Goal: Navigation & Orientation: Find specific page/section

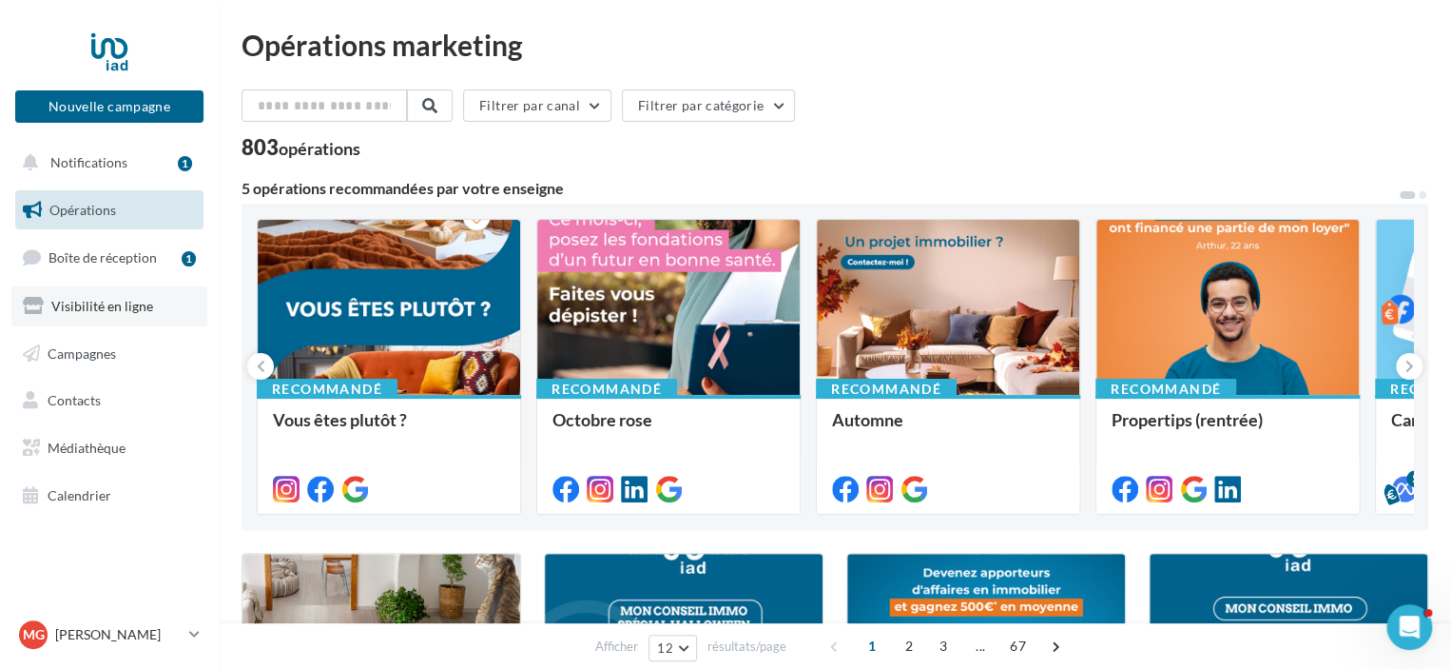
click at [102, 303] on span "Visibilité en ligne" at bounding box center [102, 306] width 102 height 16
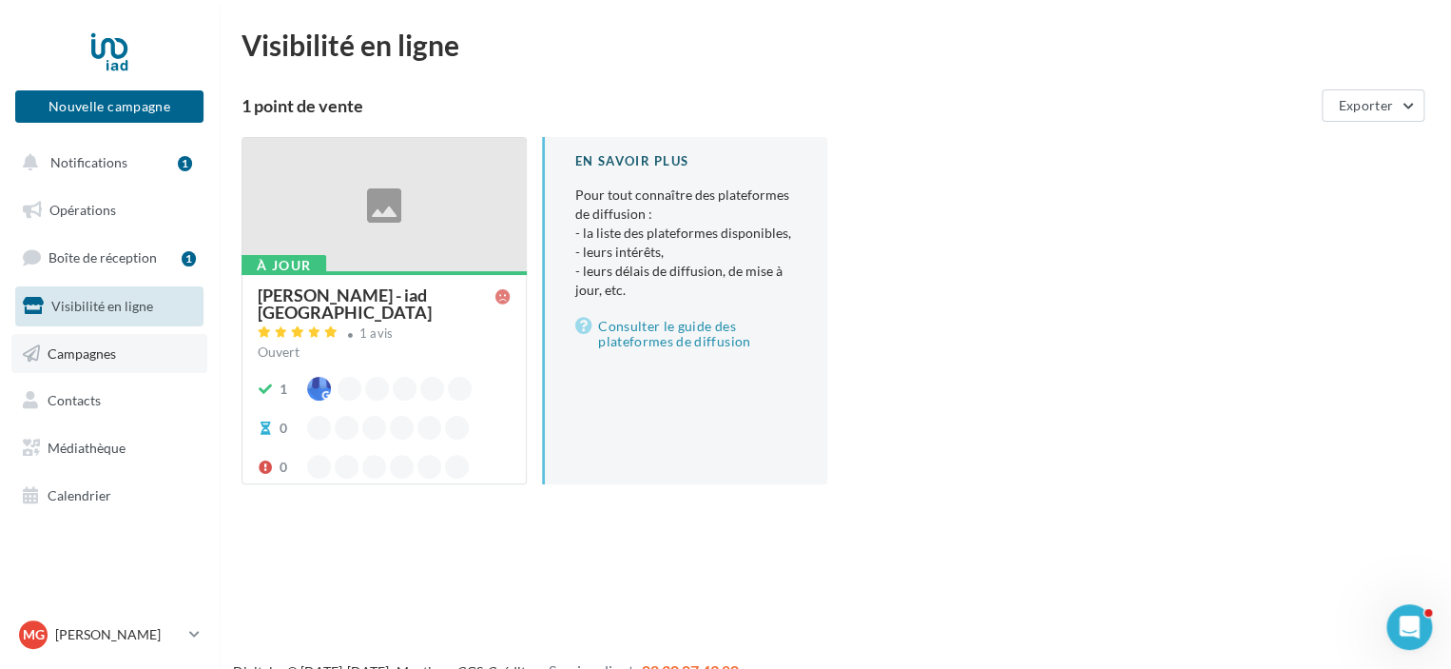
click at [91, 352] on span "Campagnes" at bounding box center [82, 352] width 68 height 16
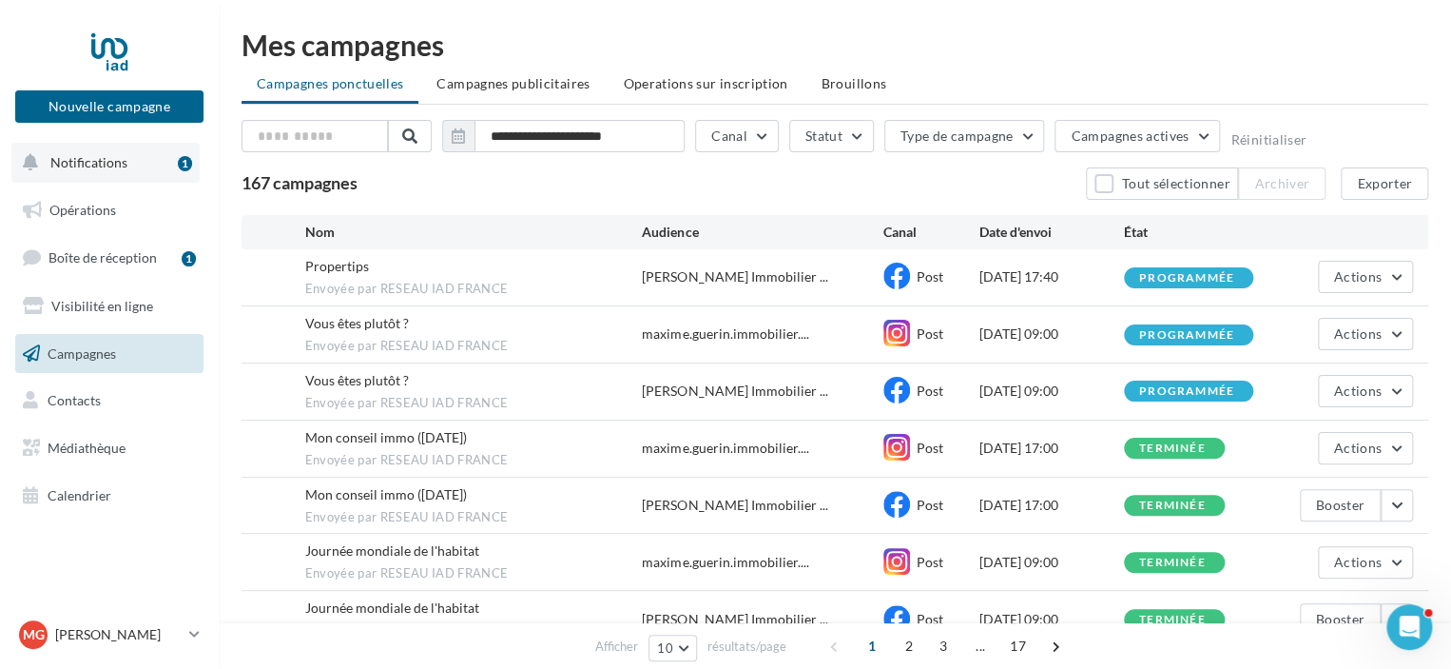
click at [87, 162] on span "Notifications" at bounding box center [88, 162] width 77 height 16
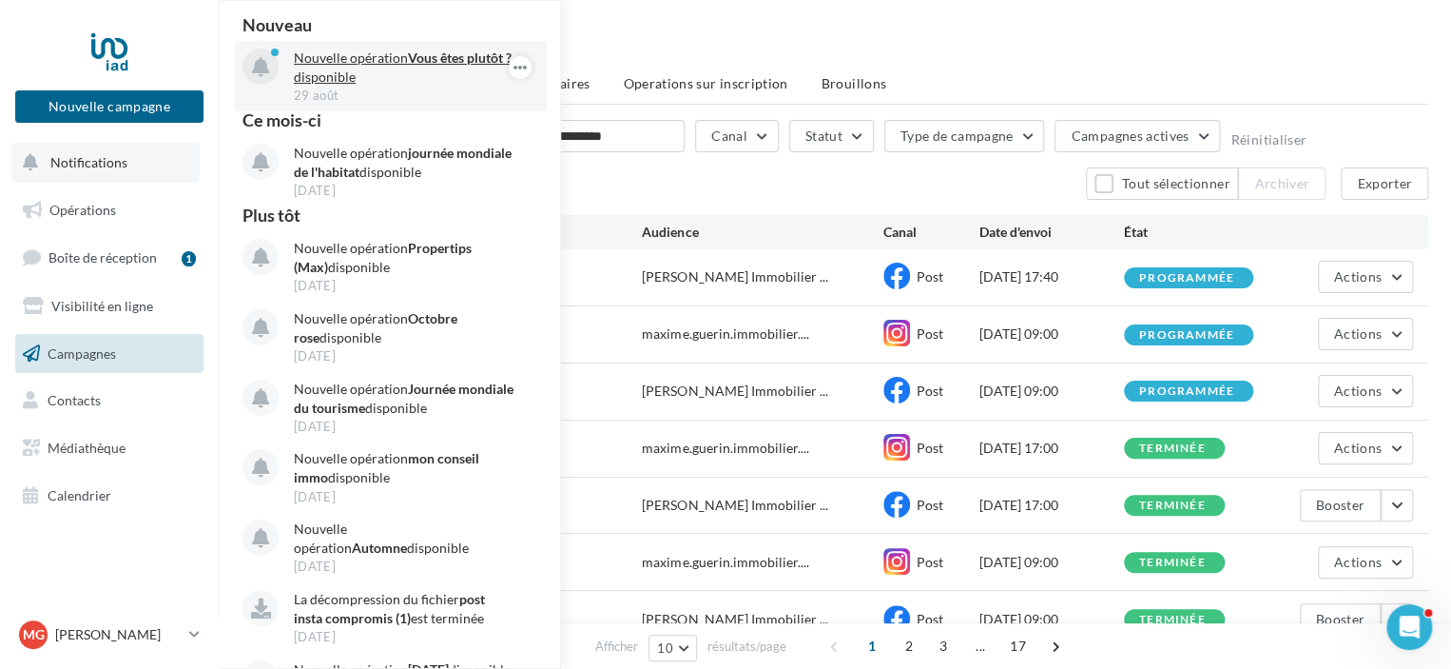
click at [359, 64] on p "Nouvelle opération Vous êtes plutôt ? disponible" at bounding box center [404, 68] width 221 height 38
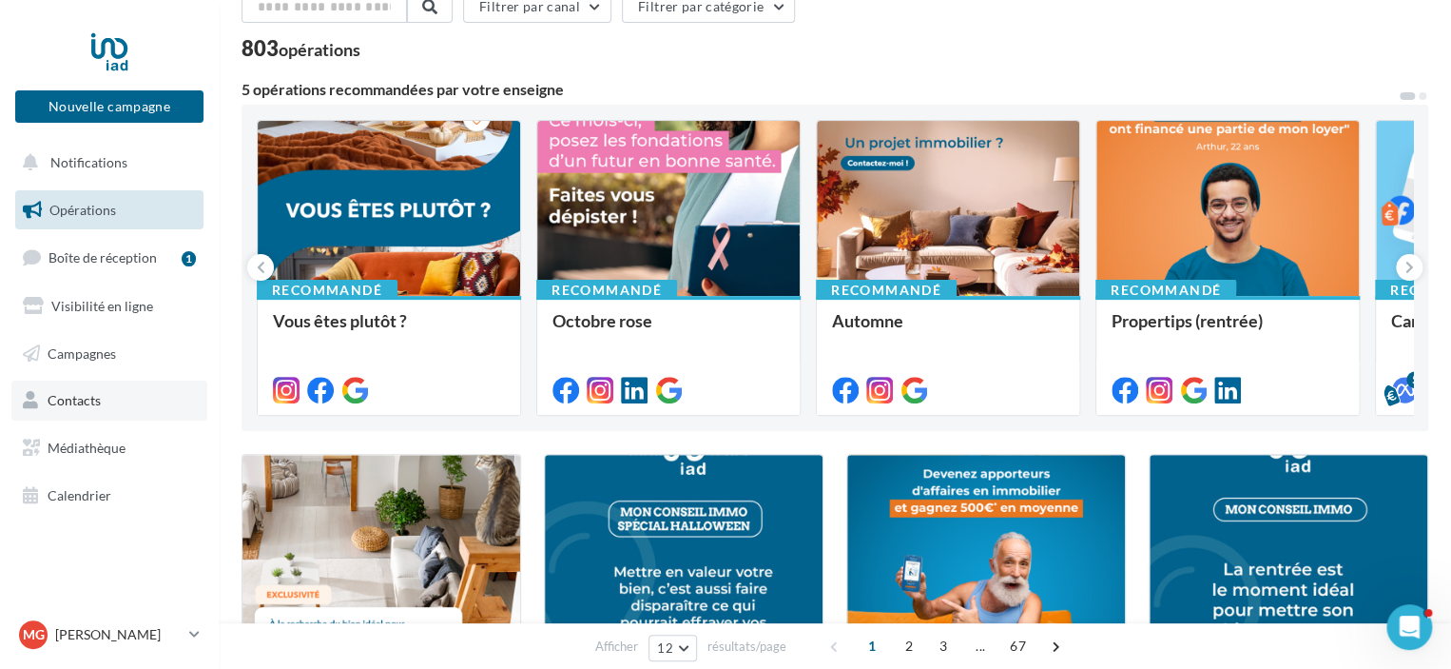
scroll to position [95, 0]
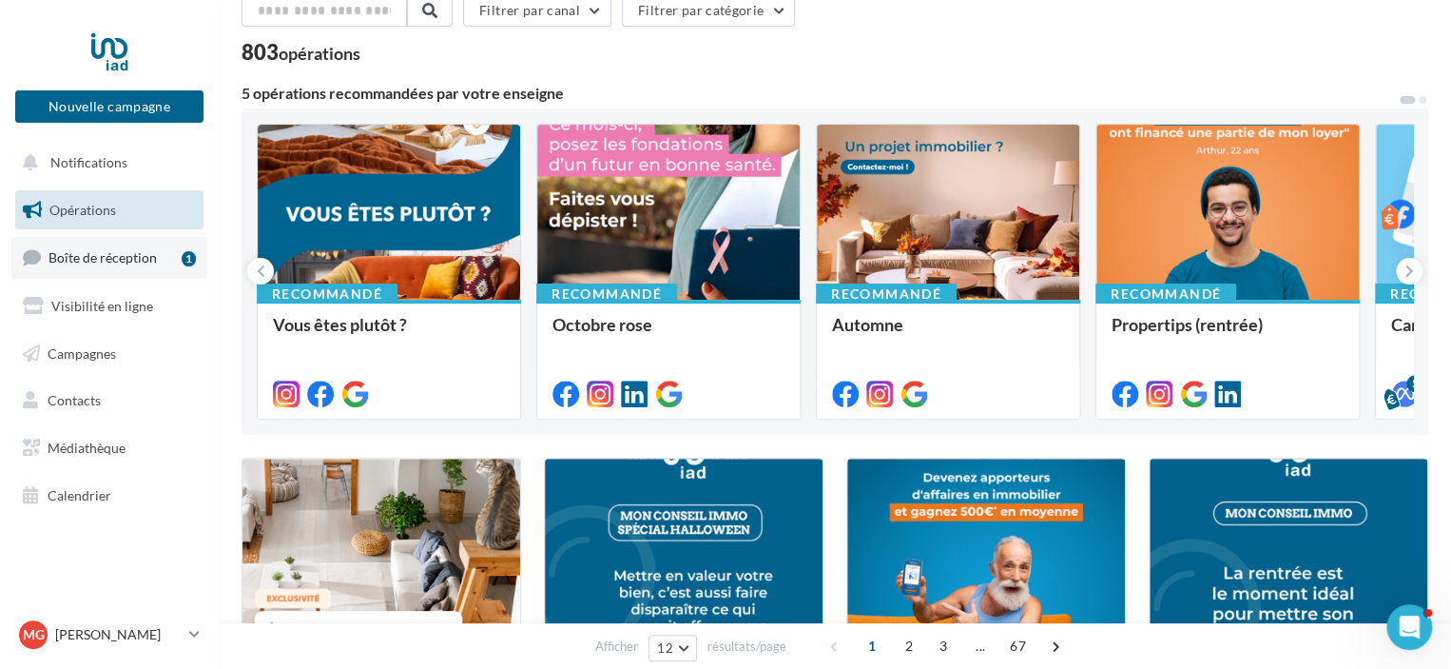
click at [107, 262] on span "Boîte de réception" at bounding box center [103, 257] width 108 height 16
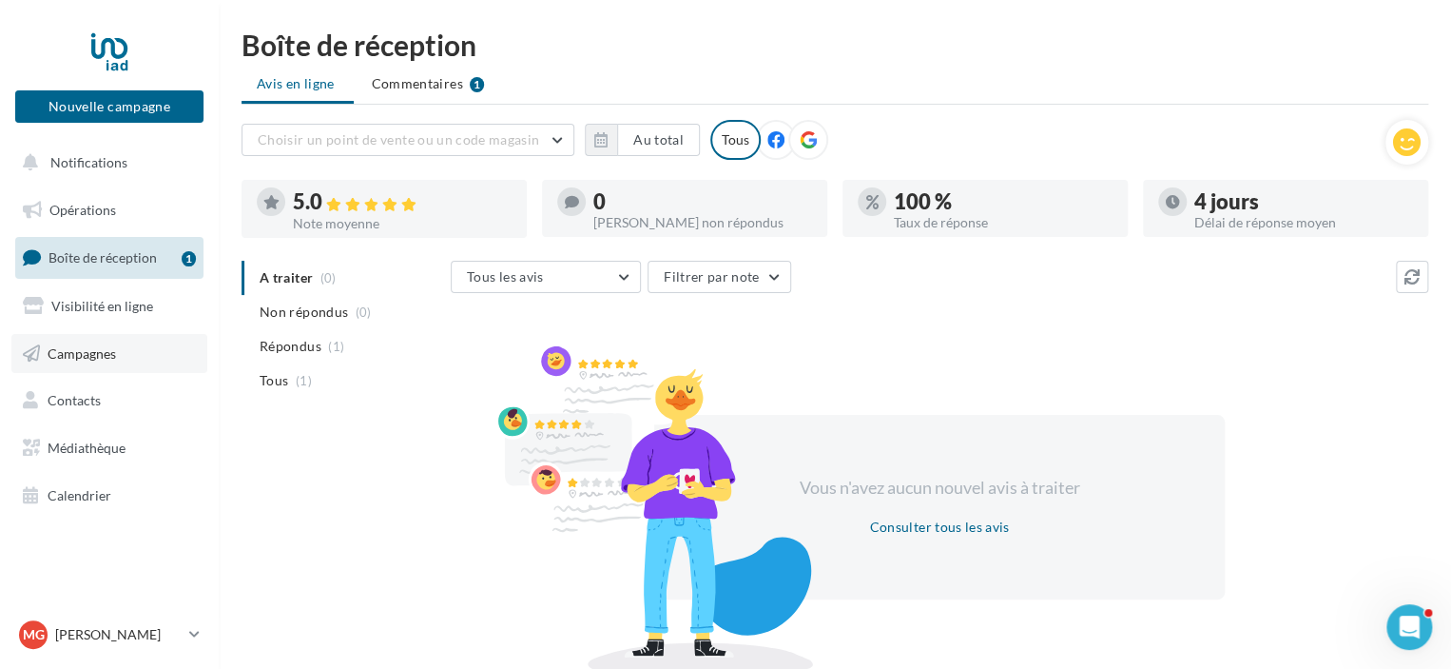
click at [87, 352] on span "Campagnes" at bounding box center [82, 352] width 68 height 16
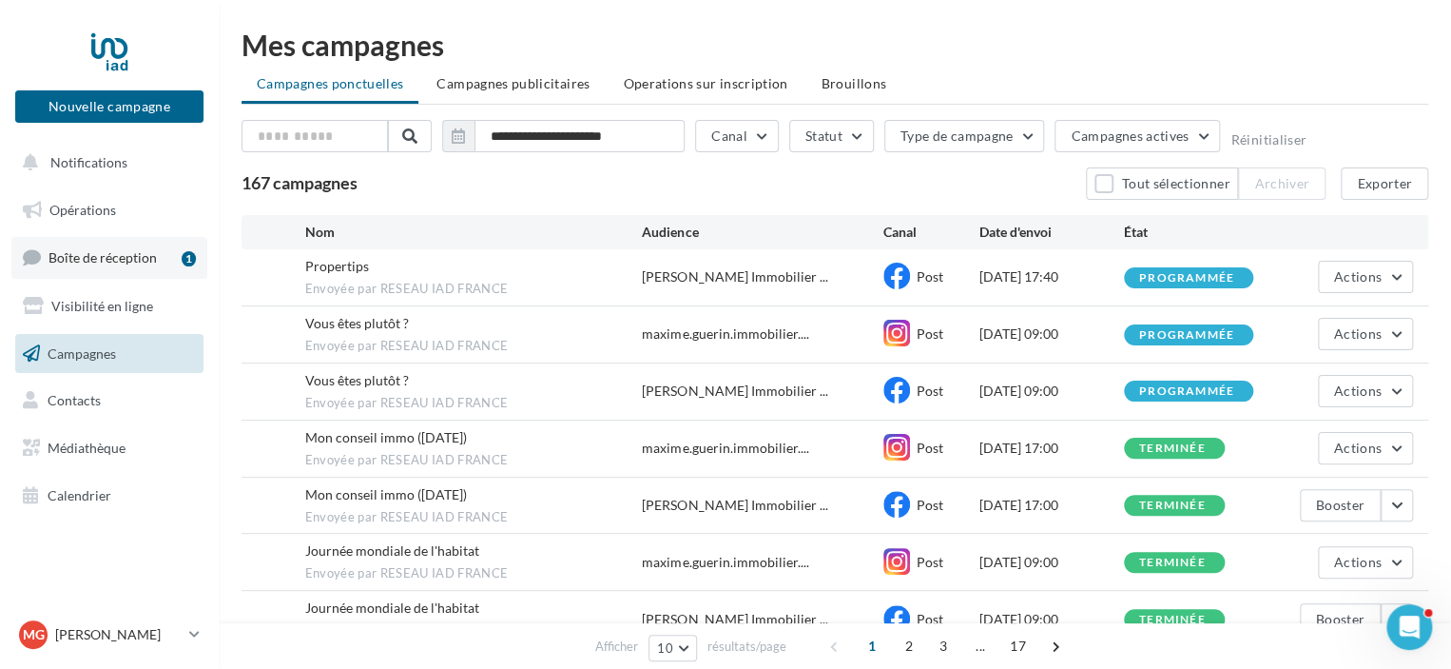
click at [91, 245] on link "Boîte de réception 1" at bounding box center [109, 257] width 196 height 41
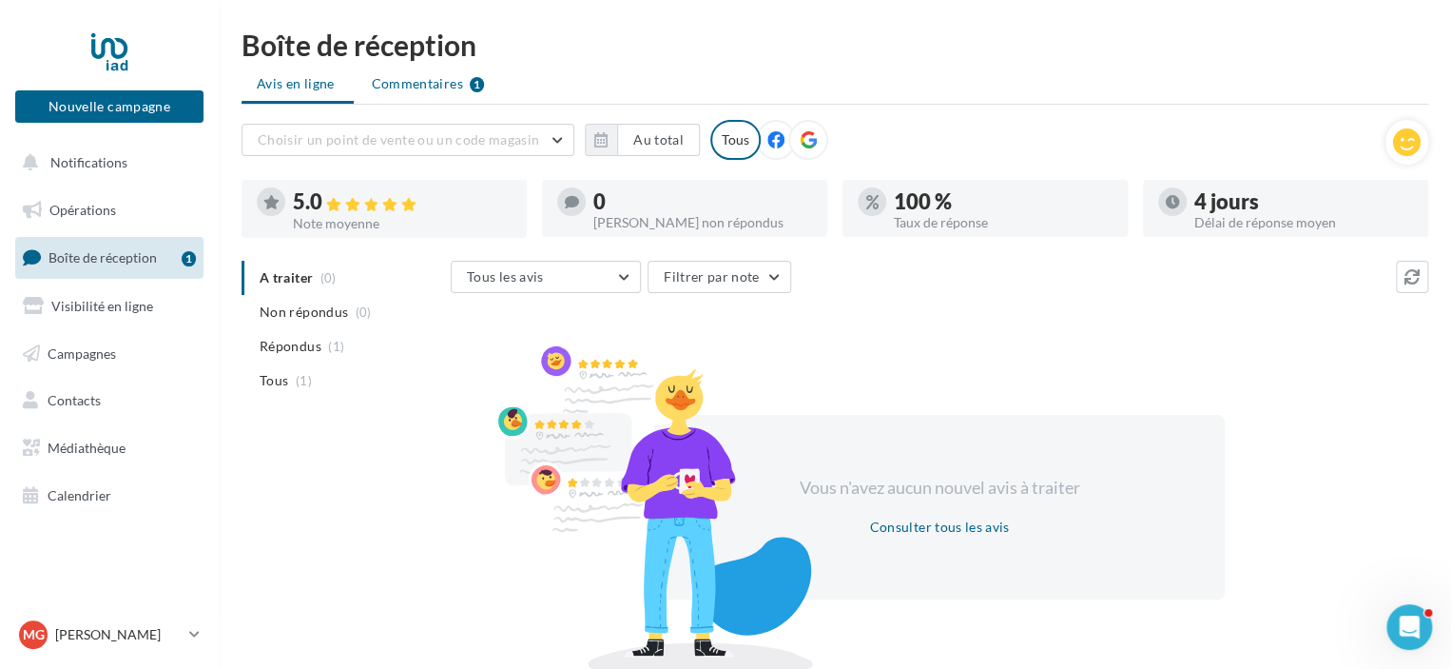
click at [418, 85] on span "Commentaires" at bounding box center [417, 83] width 91 height 19
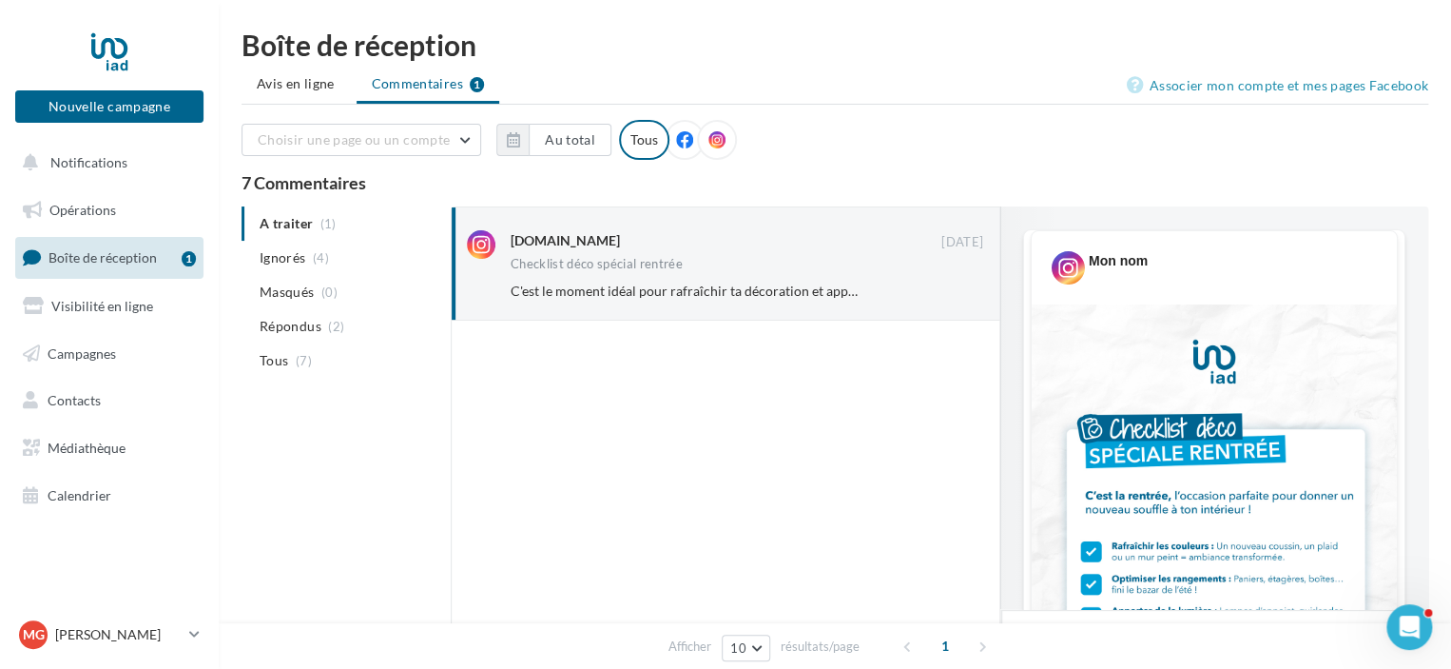
scroll to position [1020, 0]
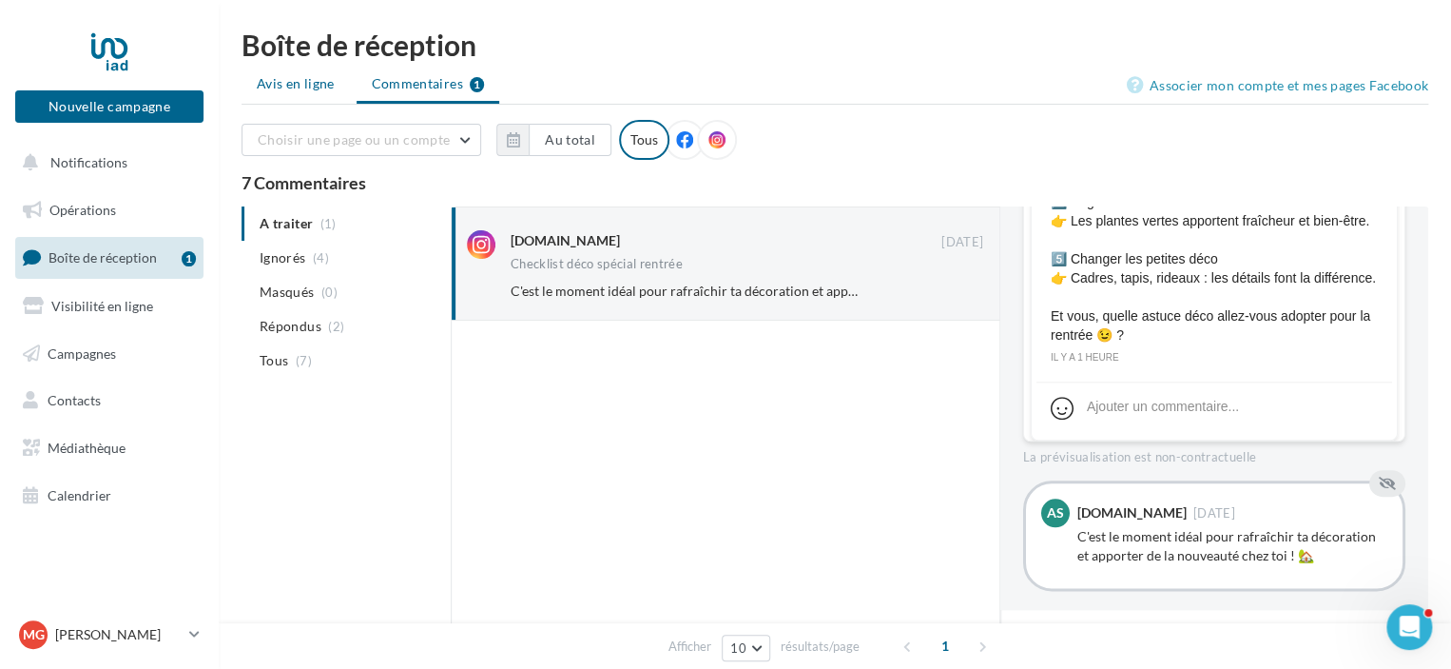
click at [302, 87] on span "Avis en ligne" at bounding box center [296, 83] width 78 height 19
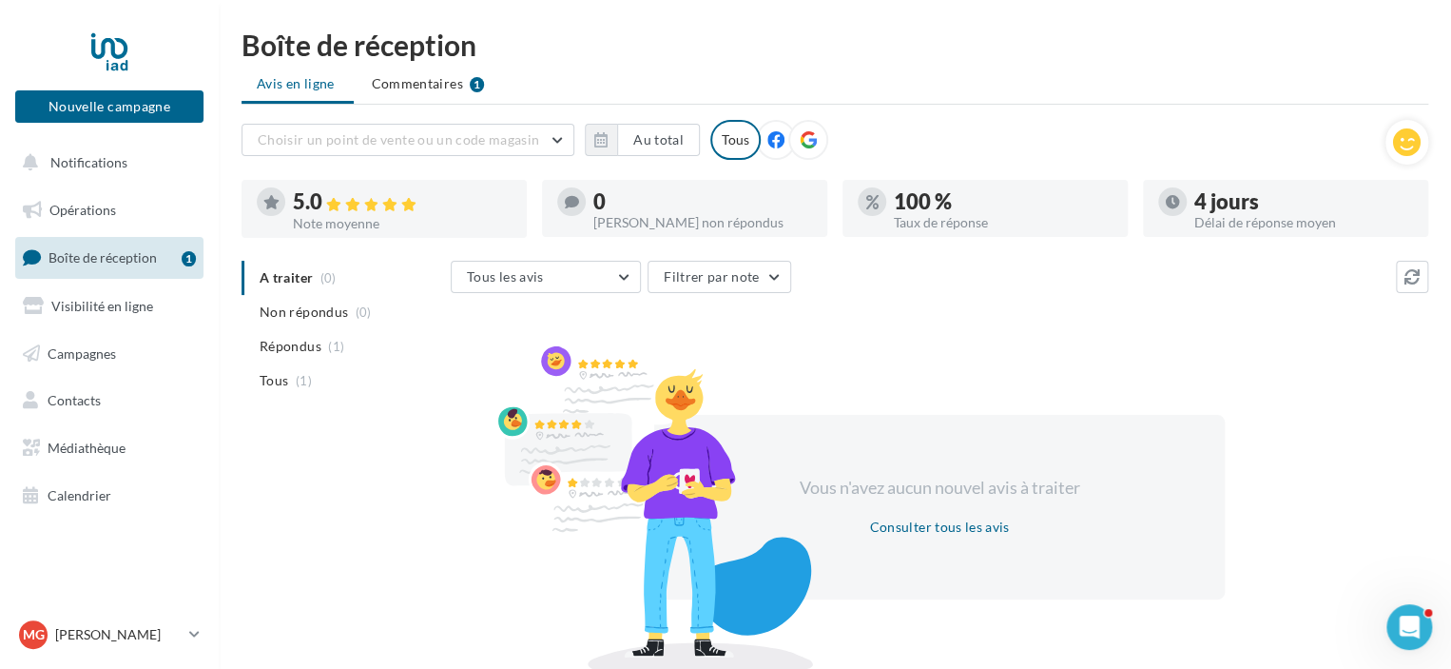
click at [767, 133] on icon at bounding box center [775, 139] width 17 height 17
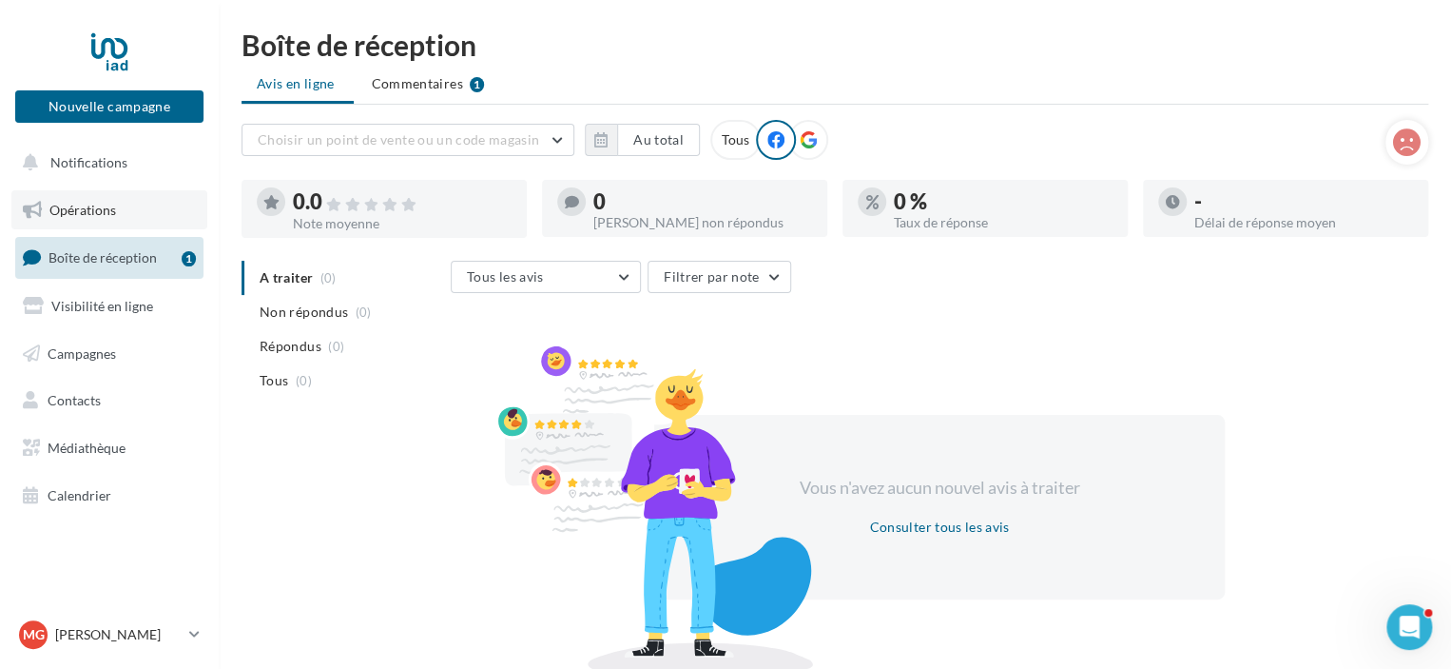
click at [72, 208] on span "Opérations" at bounding box center [82, 210] width 67 height 16
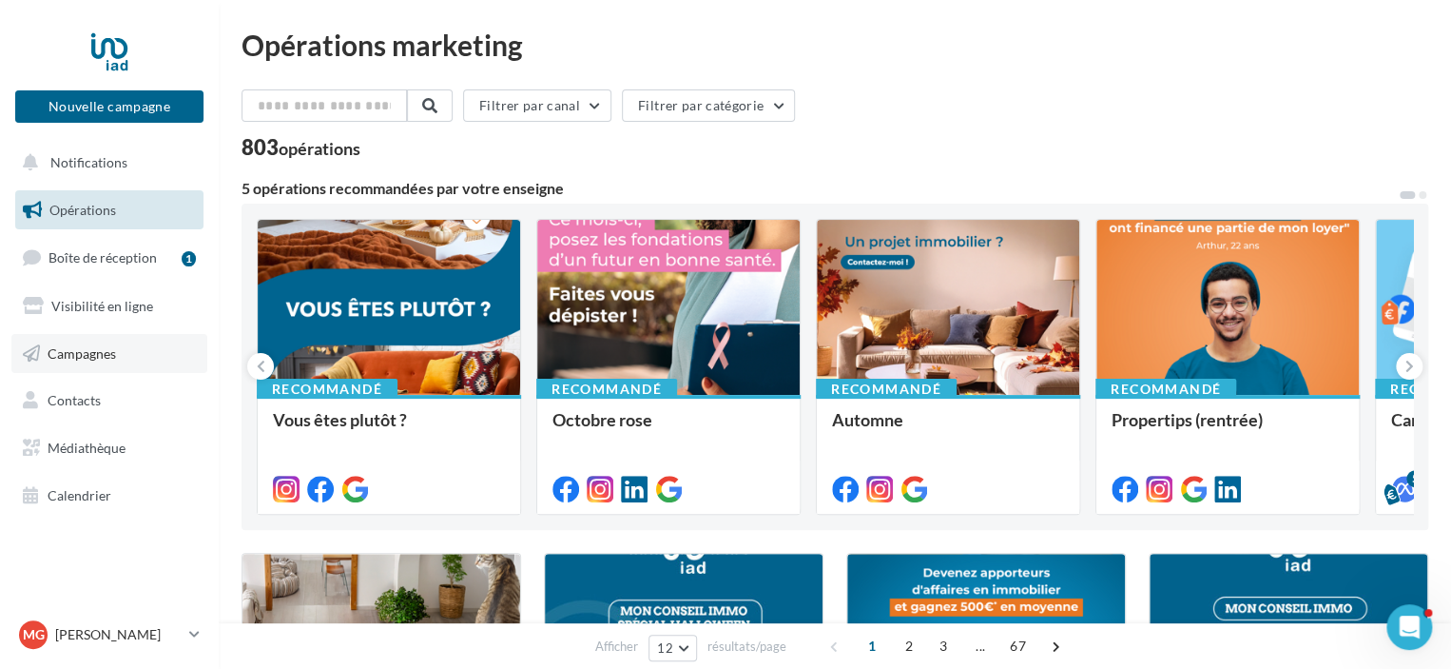
click at [65, 345] on span "Campagnes" at bounding box center [82, 352] width 68 height 16
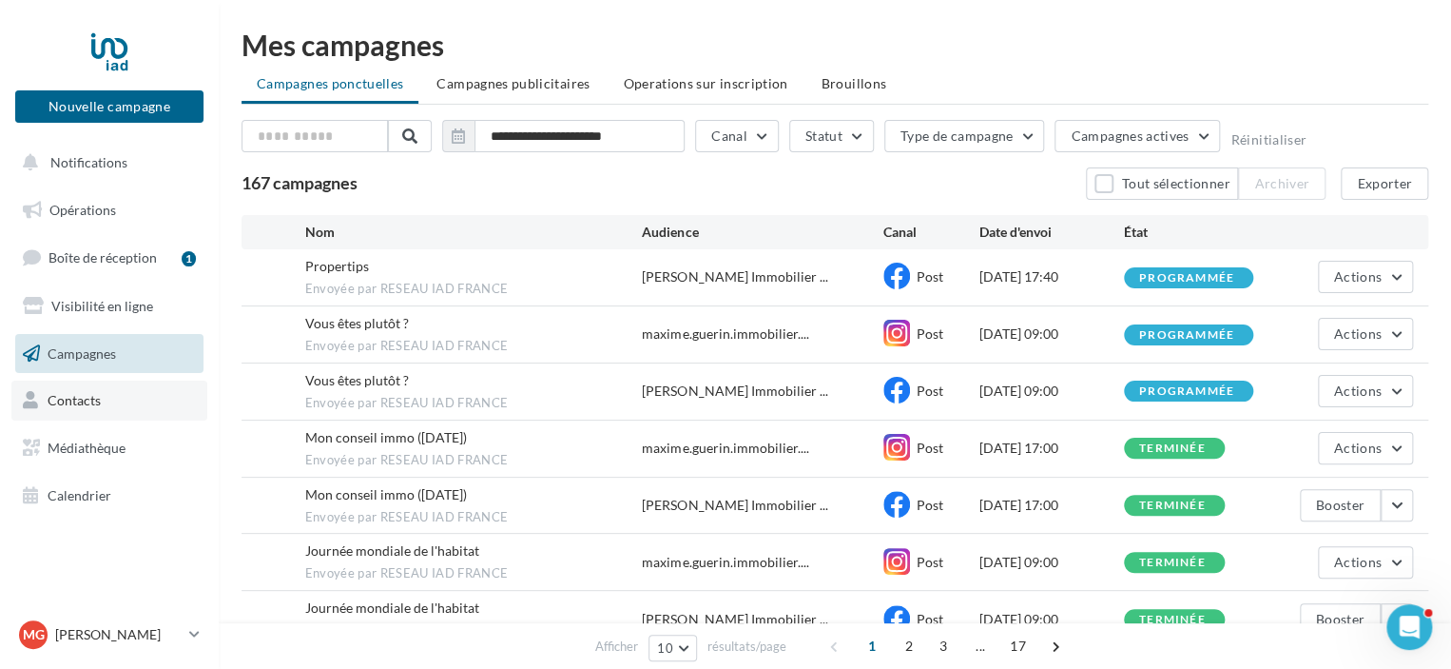
click at [87, 406] on span "Contacts" at bounding box center [74, 400] width 53 height 16
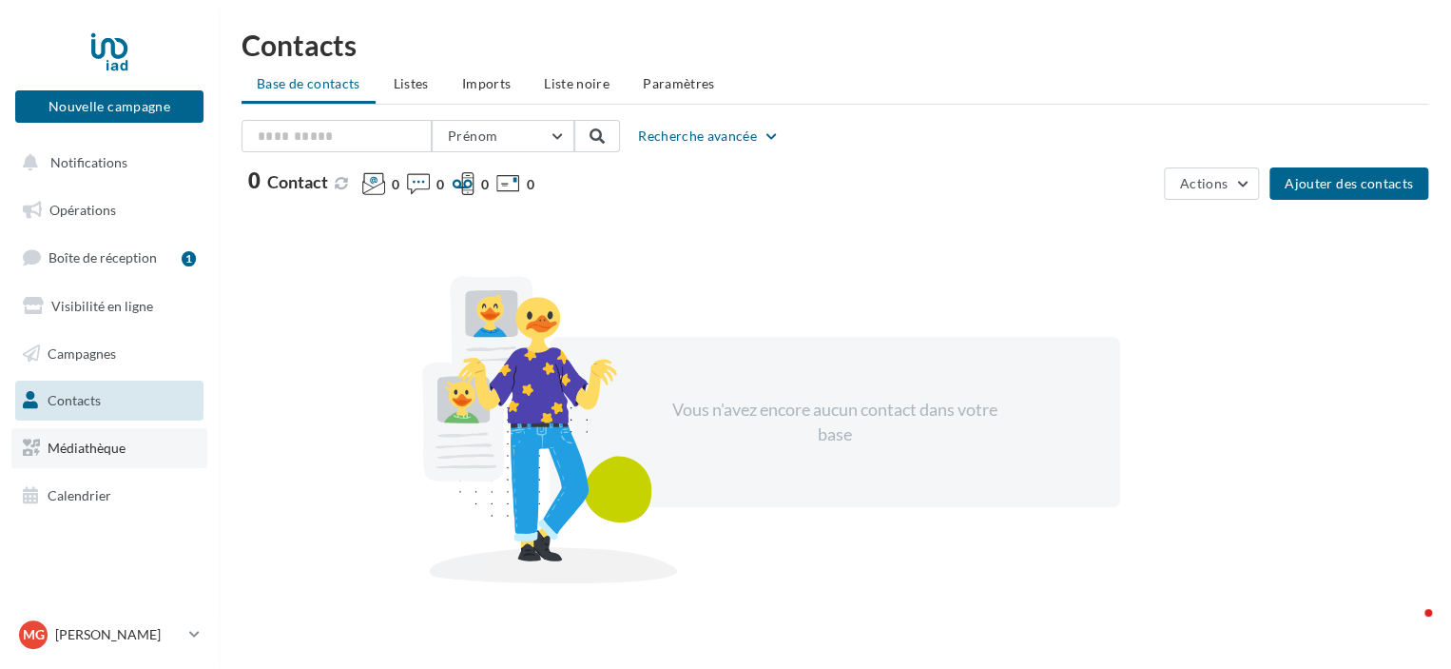
click at [131, 448] on link "Médiathèque" at bounding box center [109, 448] width 196 height 40
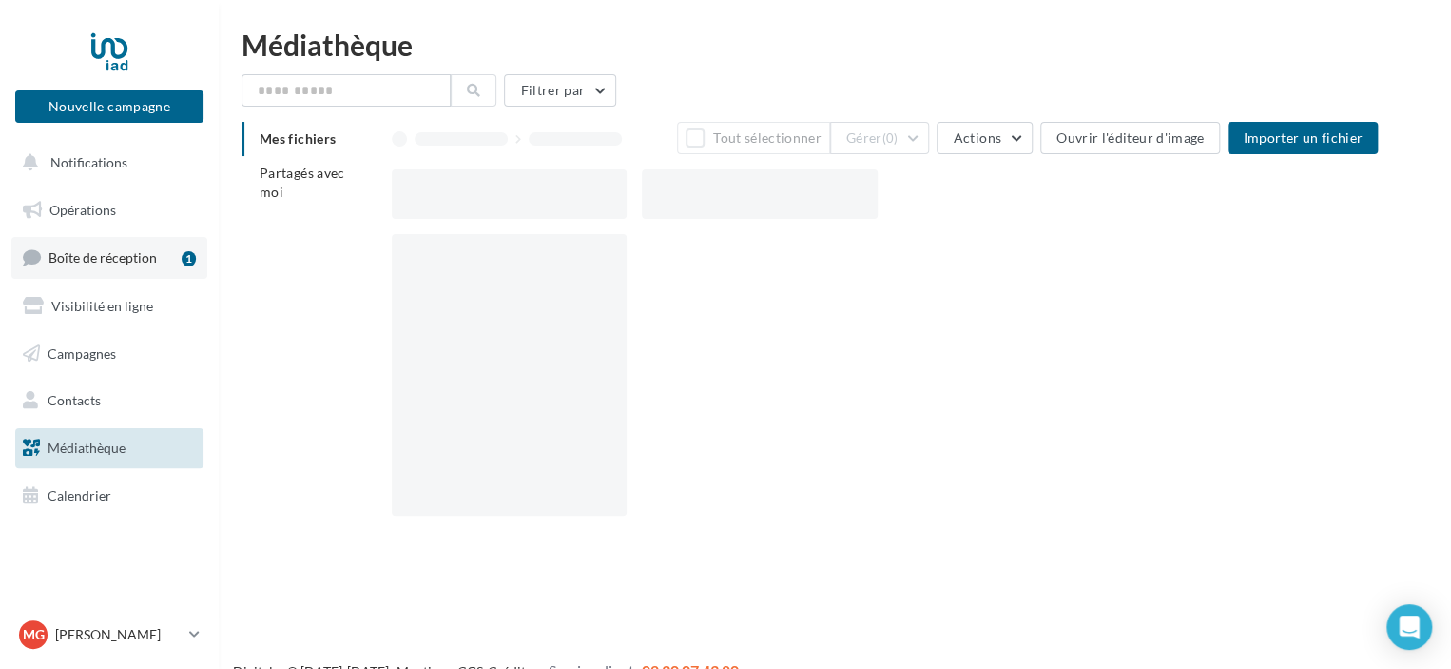
click at [107, 257] on span "Boîte de réception" at bounding box center [103, 257] width 108 height 16
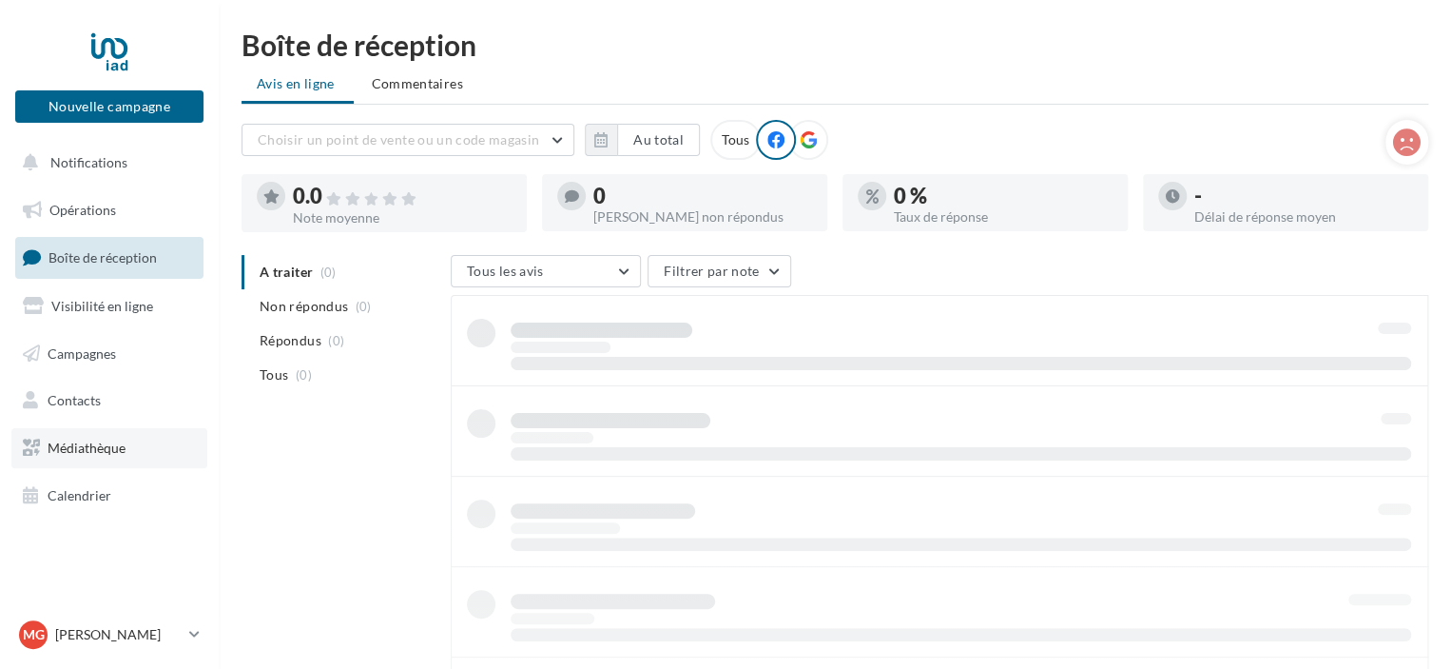
click at [108, 442] on span "Médiathèque" at bounding box center [87, 447] width 78 height 16
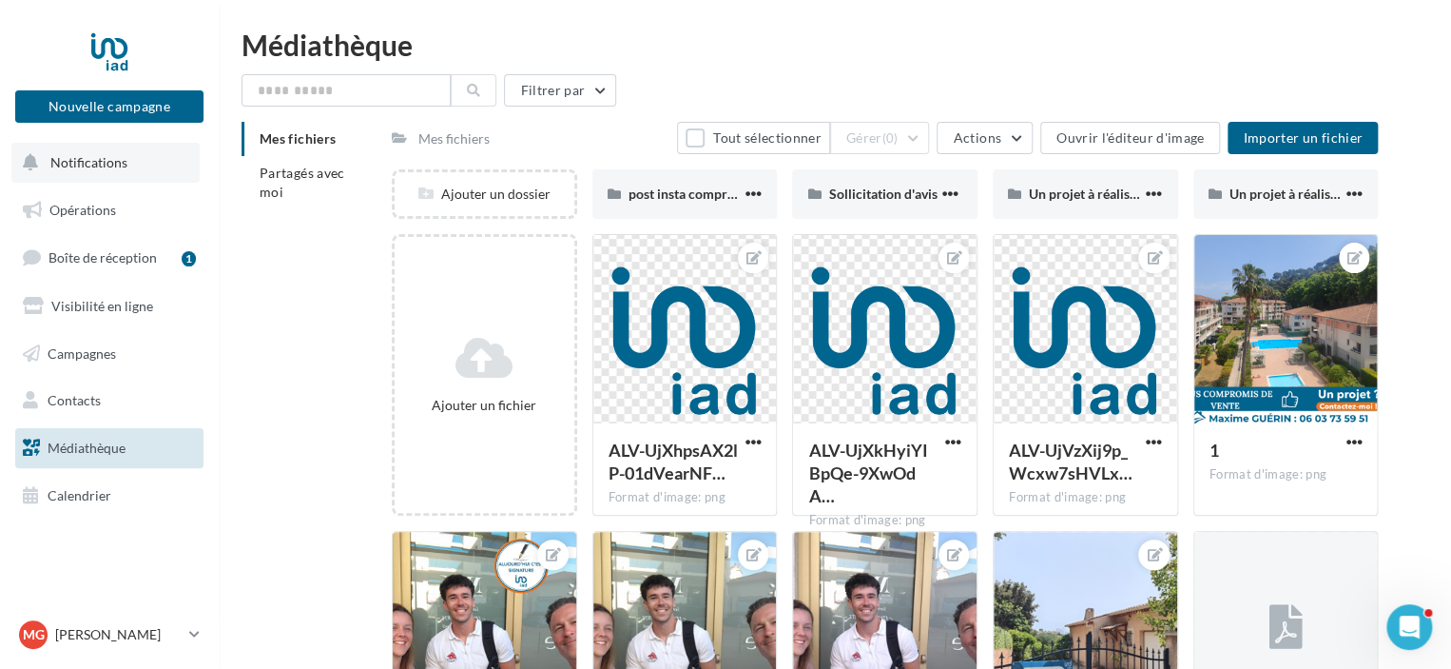
click at [102, 155] on span "Notifications" at bounding box center [88, 162] width 77 height 16
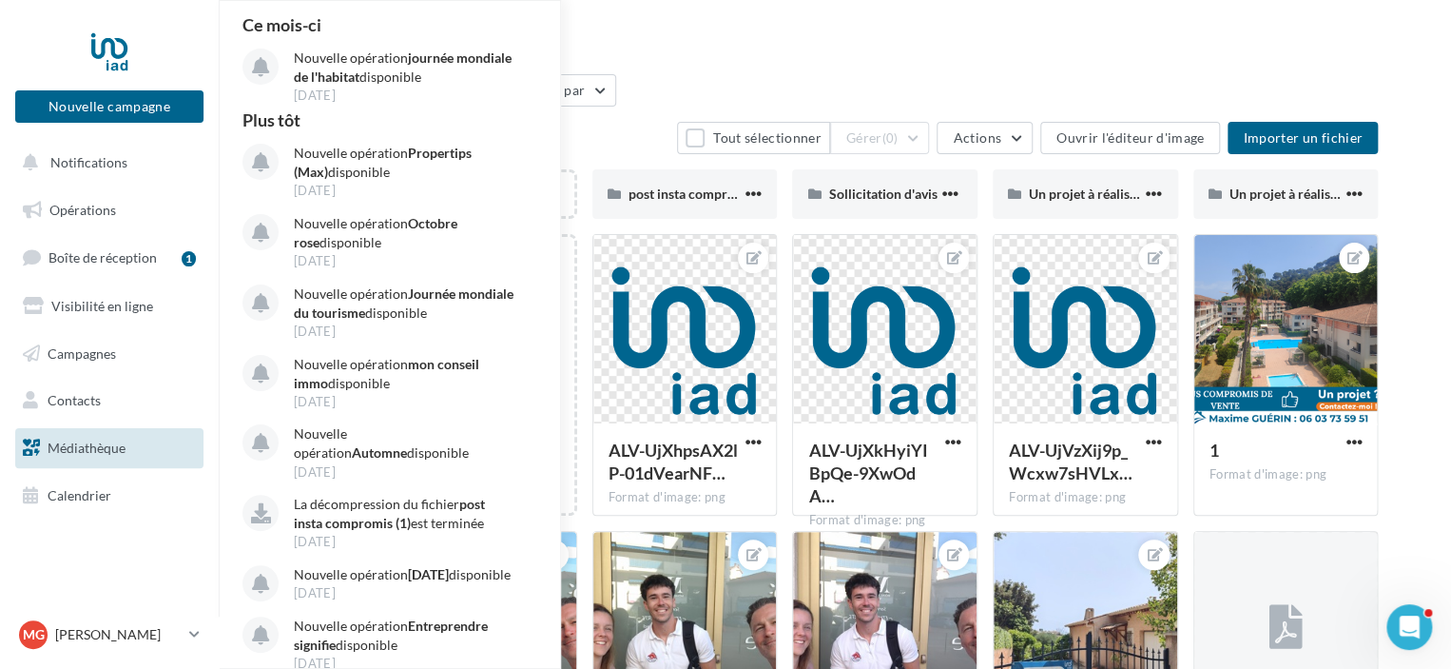
click at [706, 45] on div "Médiathèque" at bounding box center [835, 44] width 1187 height 29
